Goal: Task Accomplishment & Management: Use online tool/utility

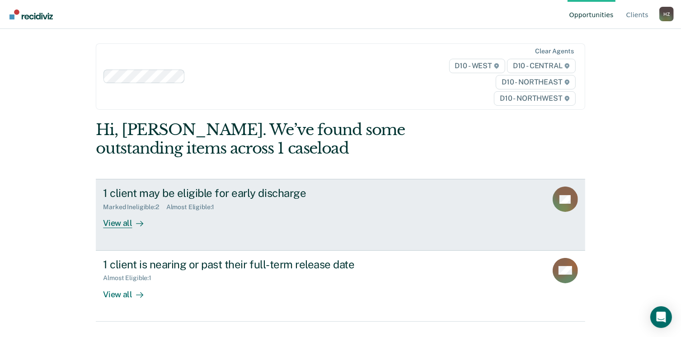
click at [564, 204] on icon at bounding box center [575, 207] width 47 height 43
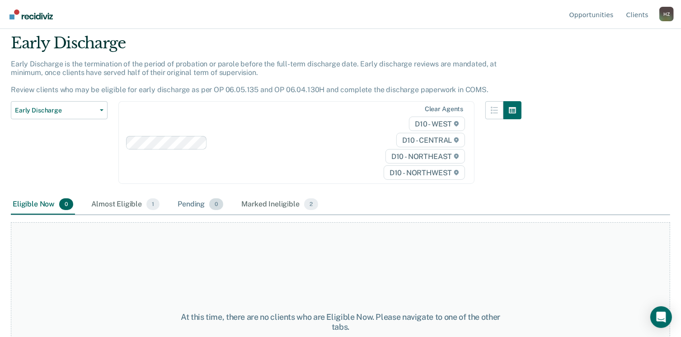
scroll to position [112, 0]
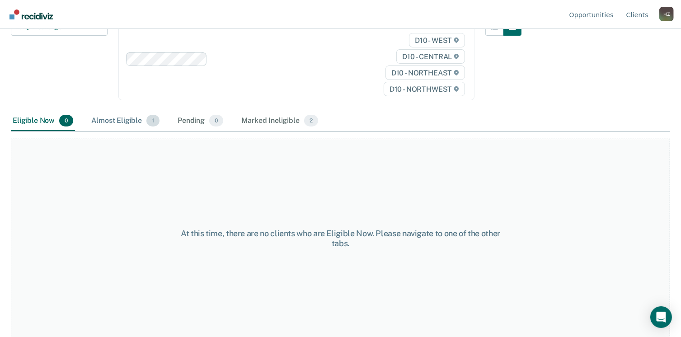
click at [125, 120] on div "Almost Eligible 1" at bounding box center [125, 121] width 72 height 20
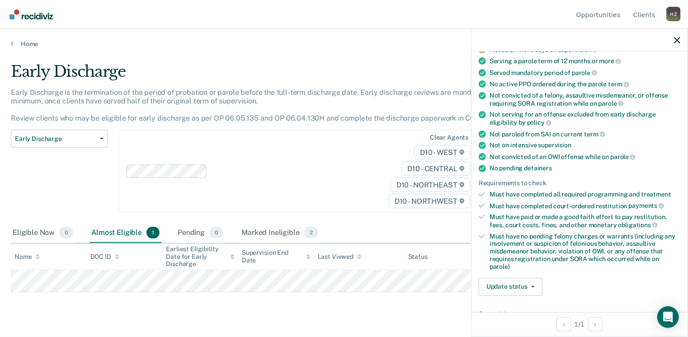
scroll to position [90, 0]
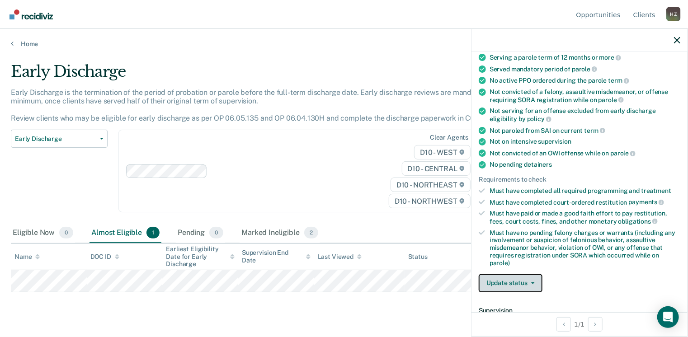
click at [528, 283] on button "Update status" at bounding box center [511, 283] width 64 height 18
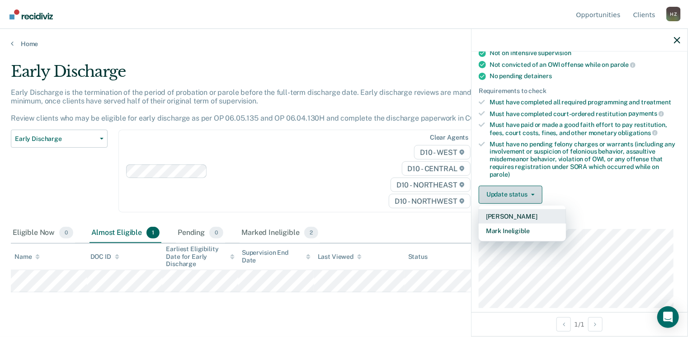
scroll to position [181, 0]
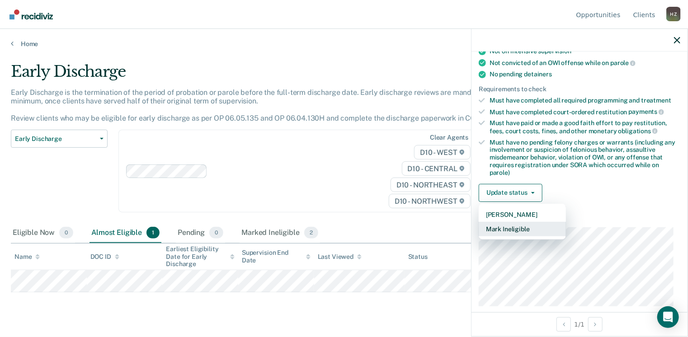
click at [531, 226] on button "Mark Ineligible" at bounding box center [522, 229] width 87 height 14
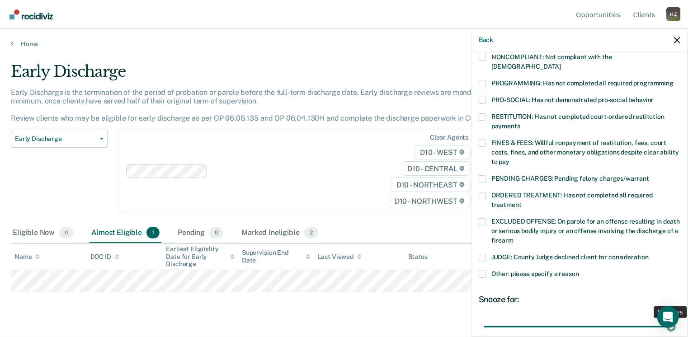
drag, startPoint x: 543, startPoint y: 317, endPoint x: 692, endPoint y: 319, distance: 149.2
type input "90"
click at [675, 319] on input "range" at bounding box center [579, 327] width 191 height 16
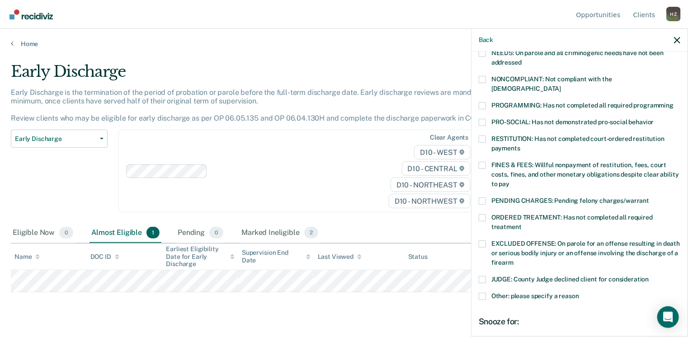
scroll to position [113, 0]
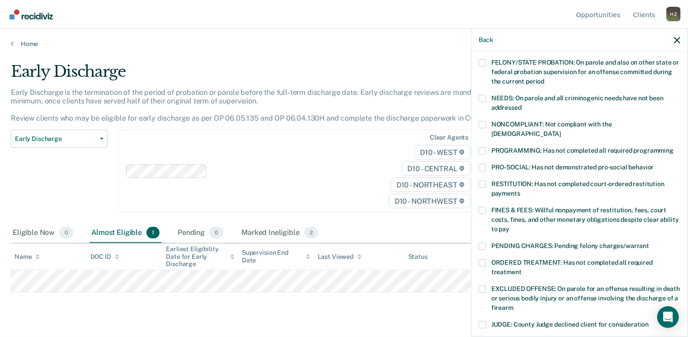
click at [485, 147] on span at bounding box center [482, 150] width 7 height 7
click at [673, 147] on input "PROGRAMMING: Has not completed all required programming" at bounding box center [673, 147] width 0 height 0
click at [482, 96] on span at bounding box center [482, 98] width 7 height 7
click at [522, 104] on input "NEEDS: On parole and all criminogenic needs have not been addressed" at bounding box center [522, 104] width 0 height 0
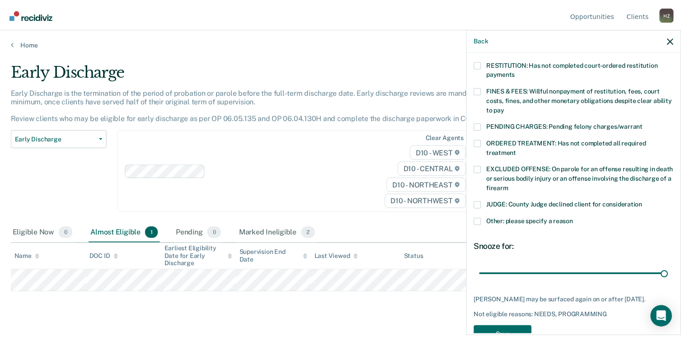
scroll to position [249, 0]
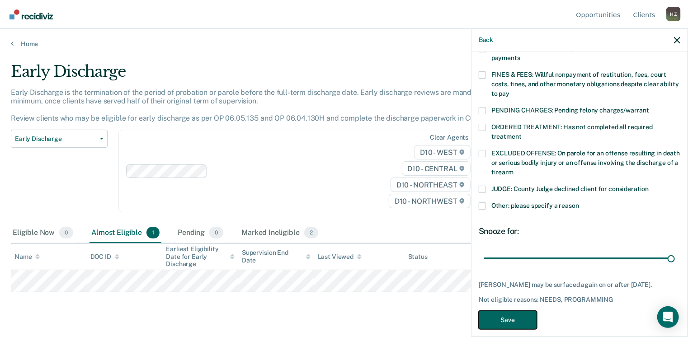
click at [506, 311] on button "Save" at bounding box center [508, 320] width 58 height 19
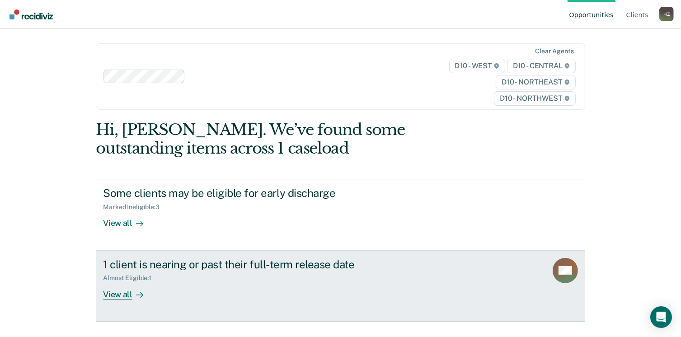
click at [122, 293] on div "View all" at bounding box center [128, 291] width 51 height 18
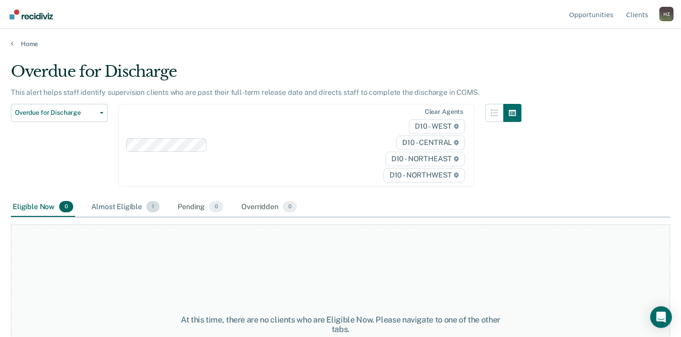
click at [116, 211] on div "Almost Eligible 1" at bounding box center [125, 208] width 72 height 20
